Goal: Task Accomplishment & Management: Use online tool/utility

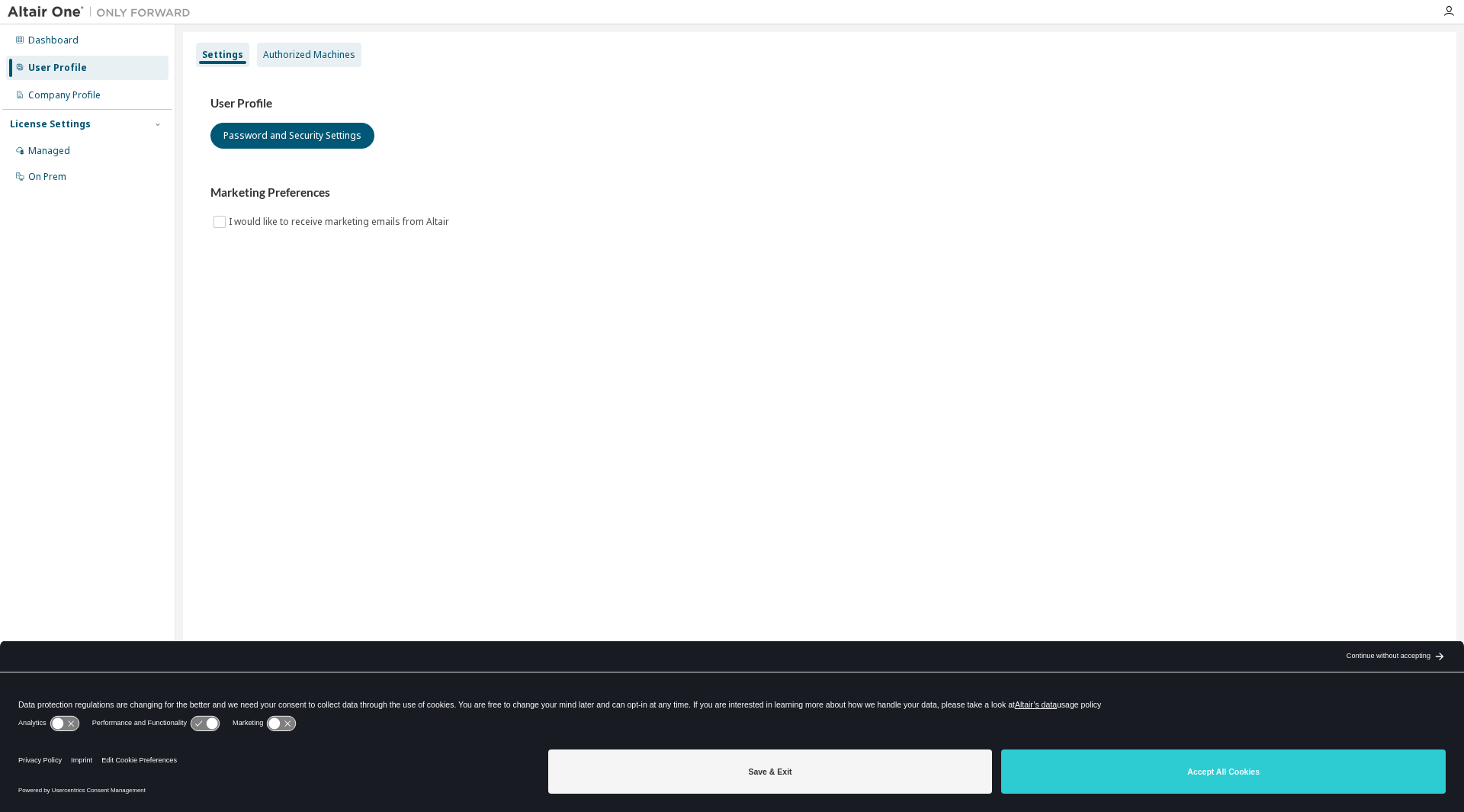
click at [293, 54] on div "Authorized Machines" at bounding box center [309, 55] width 92 height 12
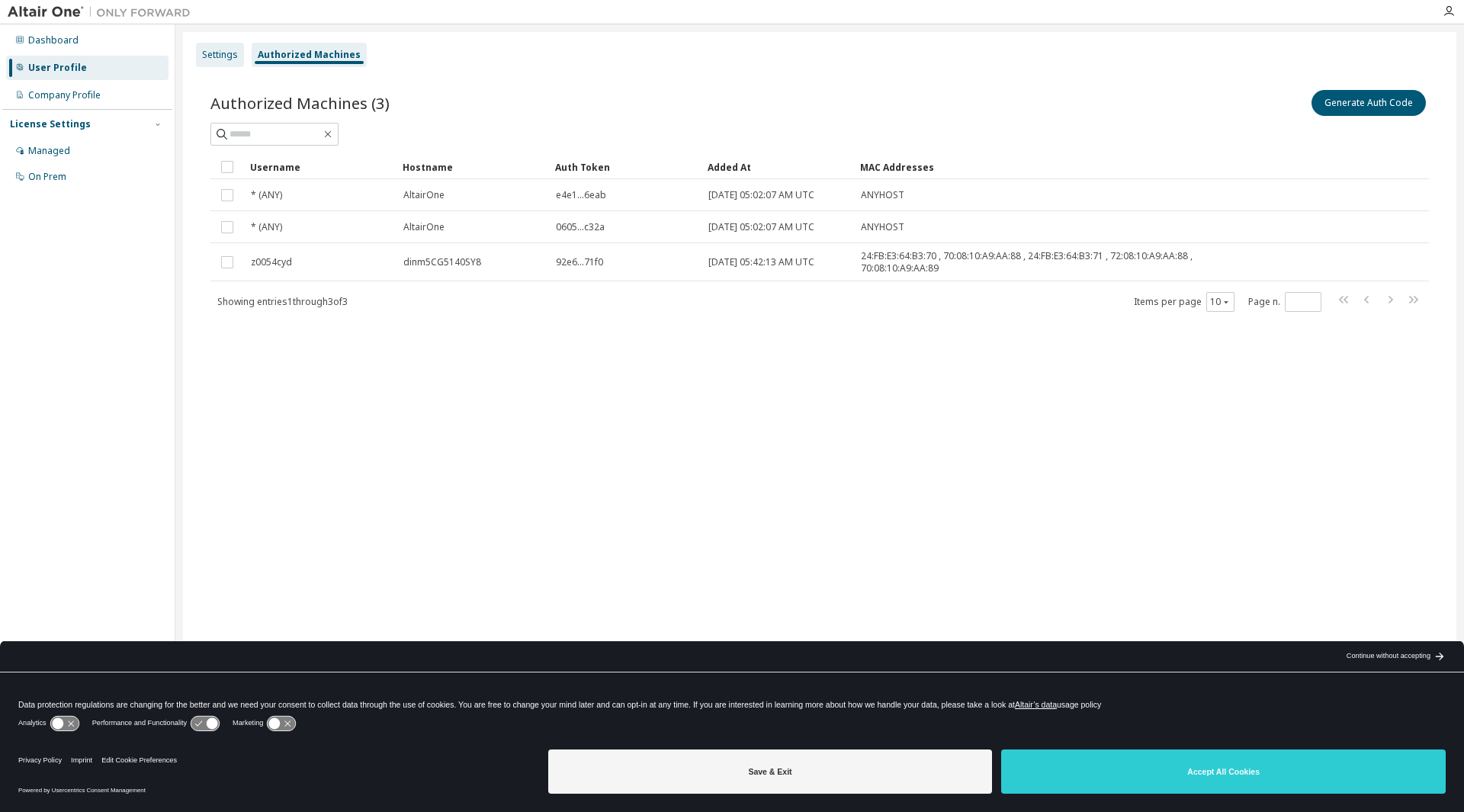
click at [224, 47] on div "Settings" at bounding box center [220, 55] width 48 height 25
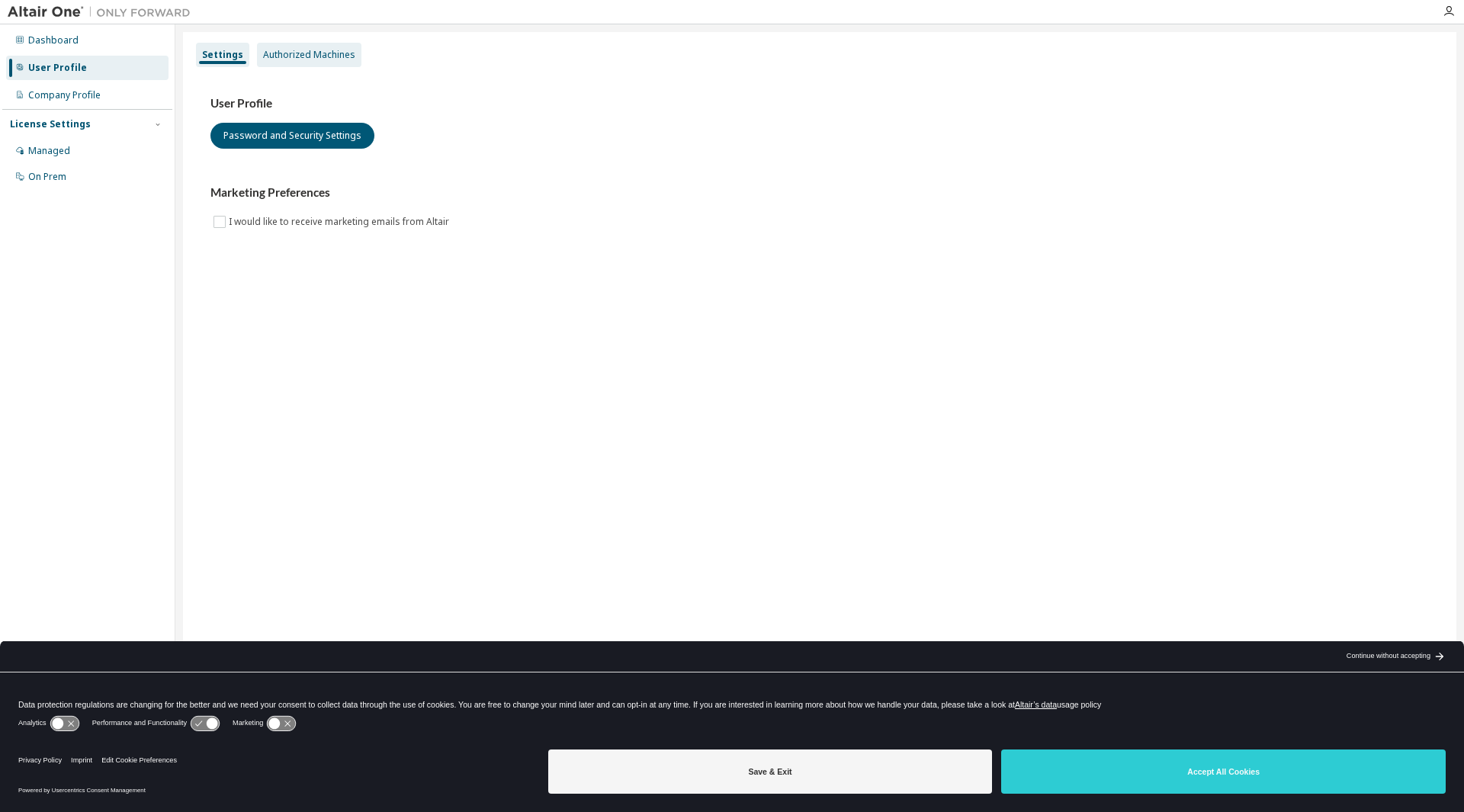
click at [288, 51] on div "Authorized Machines" at bounding box center [309, 55] width 92 height 12
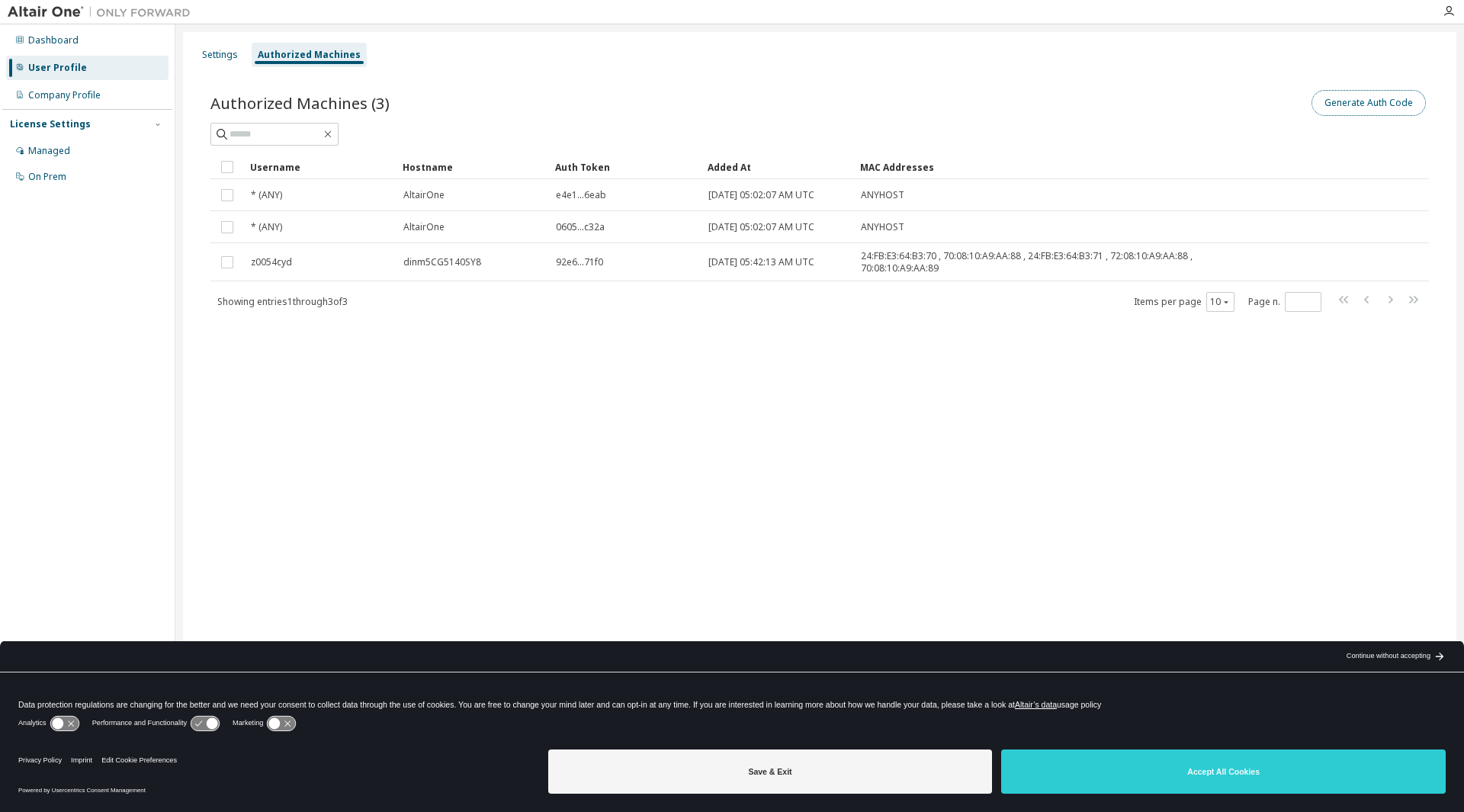
click at [1360, 108] on button "Generate Auth Code" at bounding box center [1369, 102] width 114 height 26
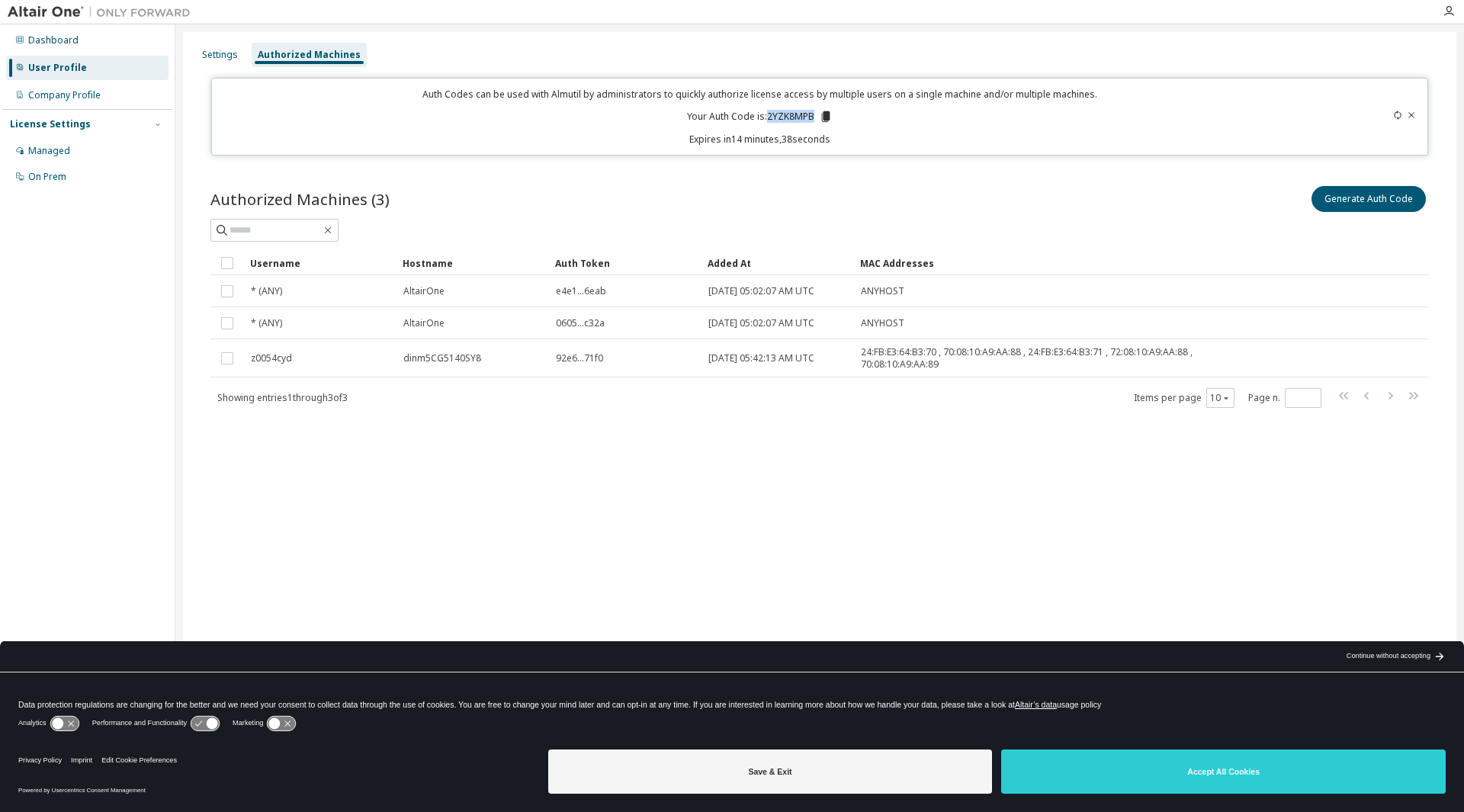
drag, startPoint x: 767, startPoint y: 115, endPoint x: 813, endPoint y: 119, distance: 46.2
click at [813, 119] on p "Your Auth Code is: 2YZK8MPB" at bounding box center [759, 117] width 146 height 14
copy p "2YZK8MPB"
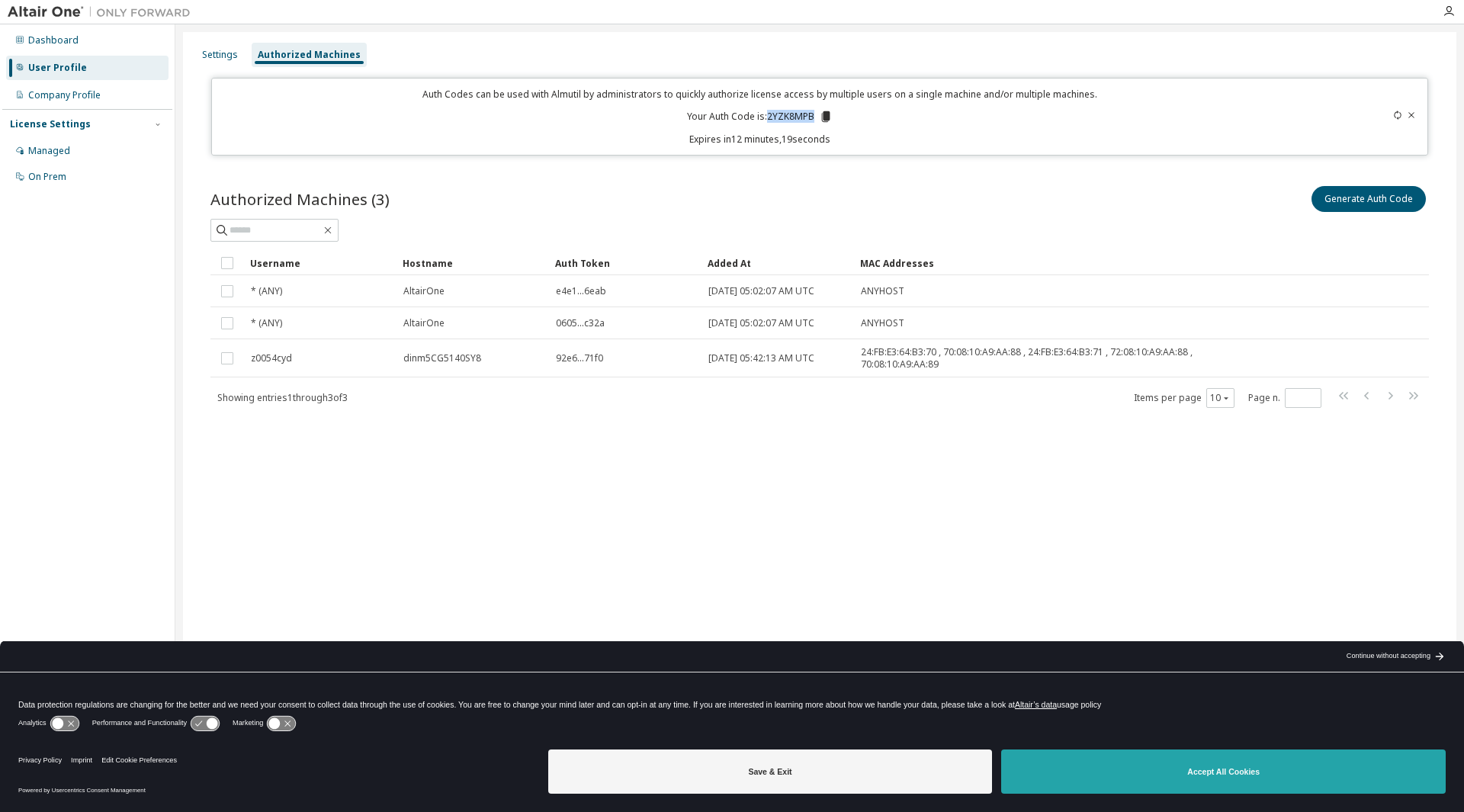
click at [1199, 781] on button "Accept All Cookies" at bounding box center [1224, 771] width 445 height 44
